Goal: Find specific page/section: Find specific page/section

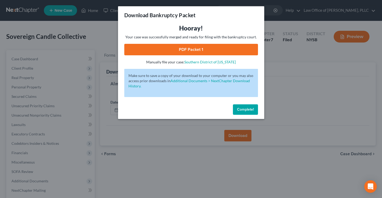
scroll to position [51, 0]
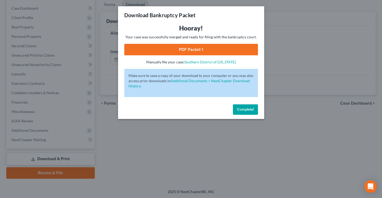
click at [238, 109] on span "Complete!" at bounding box center [245, 109] width 17 height 4
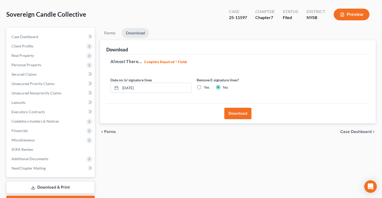
scroll to position [0, 0]
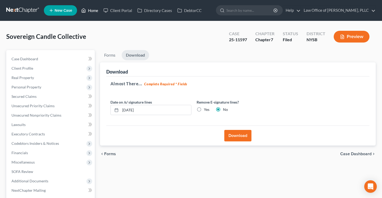
click at [91, 11] on link "Home" at bounding box center [89, 10] width 22 height 9
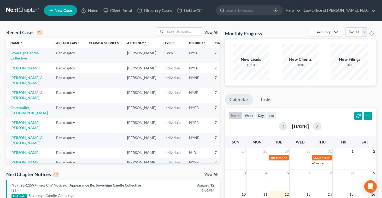
click at [16, 70] on link "[PERSON_NAME]" at bounding box center [24, 68] width 29 height 4
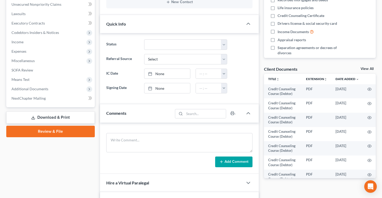
scroll to position [123, 0]
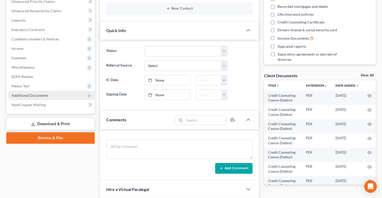
click at [39, 95] on span "Additional Documents" at bounding box center [29, 95] width 37 height 4
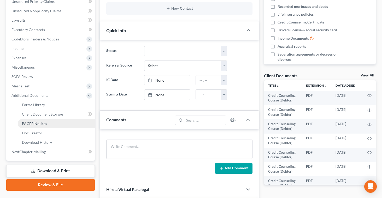
click at [37, 125] on span "PACER Notices" at bounding box center [34, 123] width 25 height 4
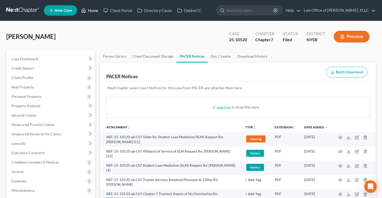
click at [92, 9] on link "Home" at bounding box center [89, 10] width 22 height 9
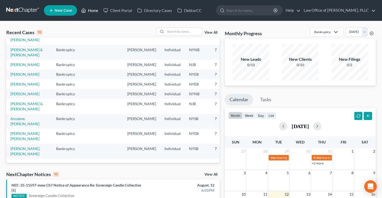
scroll to position [111, 0]
